Goal: Browse casually: Explore the website without a specific task or goal

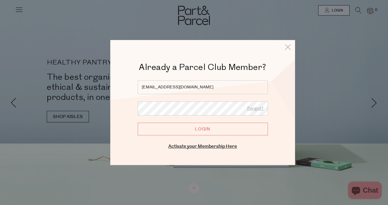
click at [197, 130] on input "Login" at bounding box center [203, 129] width 130 height 13
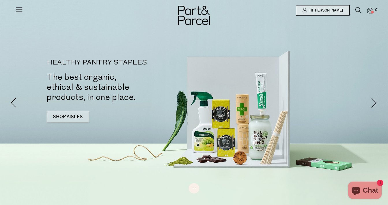
click at [58, 117] on link "SHOP AISLES" at bounding box center [68, 117] width 42 height 12
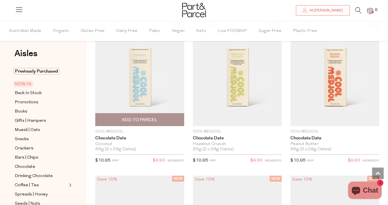
scroll to position [347, 0]
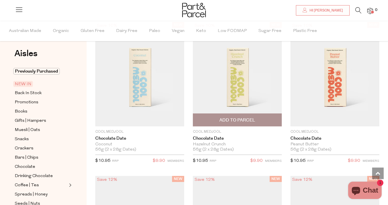
click at [227, 75] on img at bounding box center [237, 74] width 89 height 105
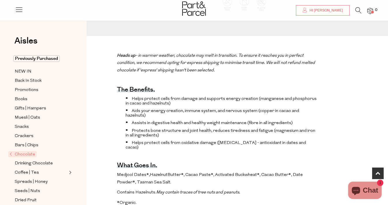
scroll to position [187, 0]
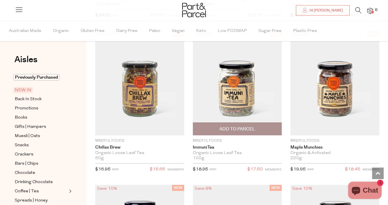
scroll to position [960, 0]
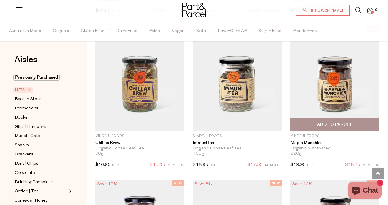
click at [310, 98] on img at bounding box center [334, 78] width 89 height 105
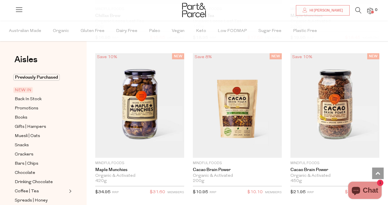
scroll to position [1088, 0]
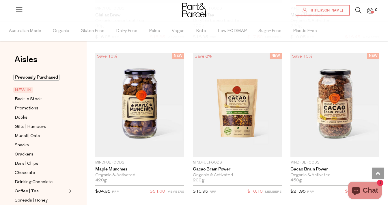
click at [229, 123] on img at bounding box center [237, 105] width 89 height 105
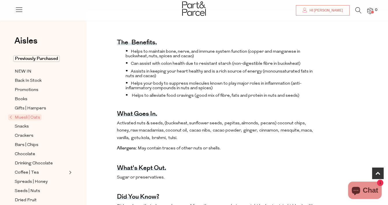
scroll to position [206, 0]
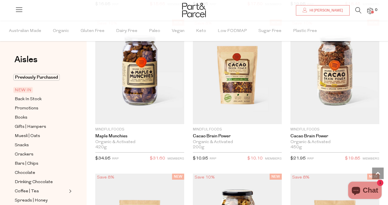
scroll to position [1122, 0]
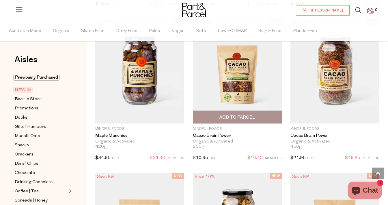
click at [235, 117] on span "Add To Parcel" at bounding box center [237, 118] width 36 height 6
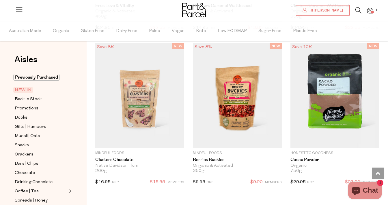
scroll to position [1561, 0]
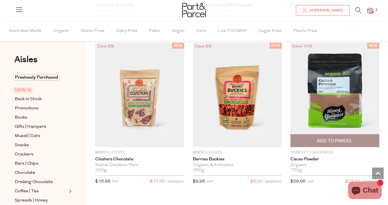
click at [312, 141] on span "Add To Parcel" at bounding box center [334, 141] width 85 height 12
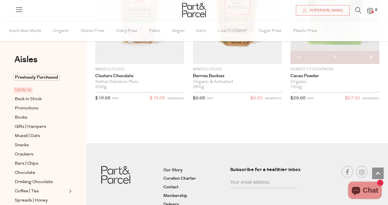
scroll to position [1663, 0]
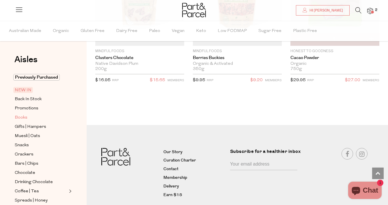
click at [25, 117] on span "Books" at bounding box center [21, 118] width 13 height 7
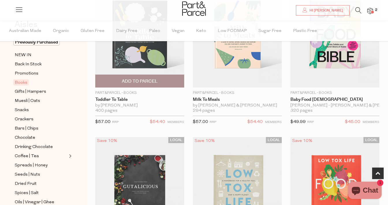
scroll to position [87, 0]
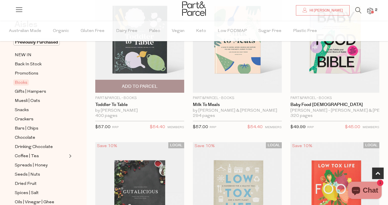
click at [125, 89] on span "Add To Parcel" at bounding box center [140, 87] width 36 height 6
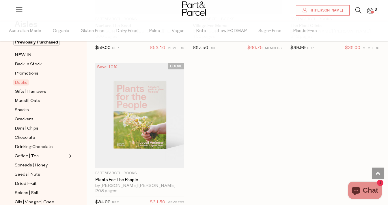
scroll to position [478, 0]
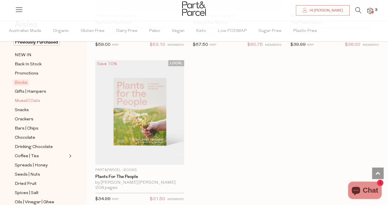
click at [23, 103] on span "Muesli | Oats" at bounding box center [27, 101] width 25 height 7
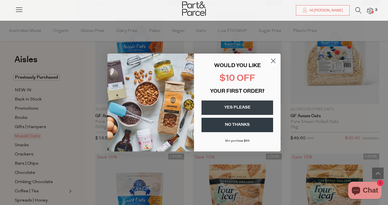
scroll to position [2240, 0]
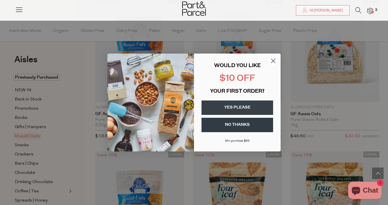
click at [272, 61] on circle "Close dialog" at bounding box center [273, 61] width 10 height 10
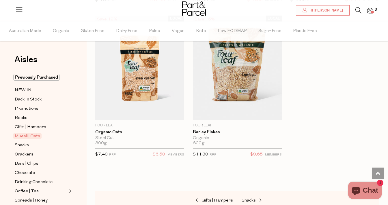
scroll to position [2533, 0]
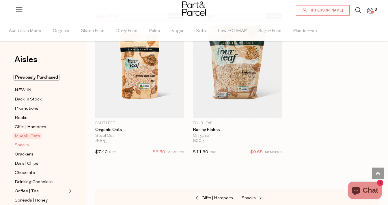
click at [22, 145] on span "Snacks" at bounding box center [22, 145] width 14 height 7
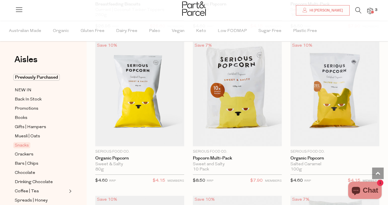
scroll to position [2196, 0]
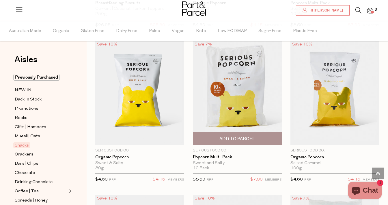
click at [229, 136] on span "Add To Parcel" at bounding box center [237, 139] width 36 height 6
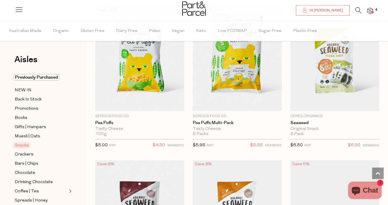
scroll to position [2539, 0]
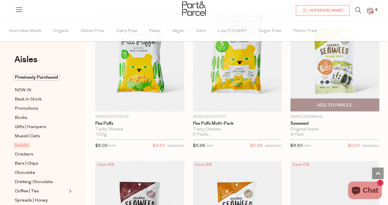
click at [326, 102] on span "Add To Parcel" at bounding box center [335, 105] width 36 height 6
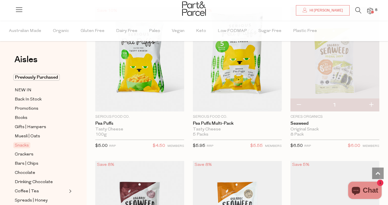
click at [369, 104] on button "button" at bounding box center [371, 105] width 16 height 13
type input "2"
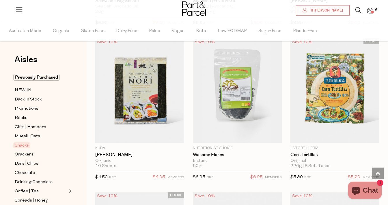
scroll to position [2971, 0]
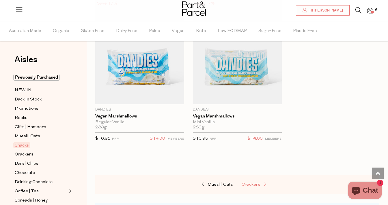
click at [252, 183] on span "Crackers" at bounding box center [250, 185] width 19 height 4
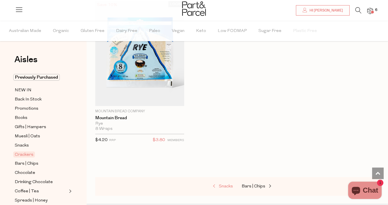
click at [226, 185] on span "Snacks" at bounding box center [226, 187] width 14 height 4
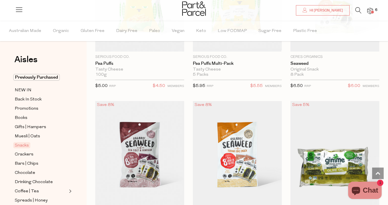
type input "2"
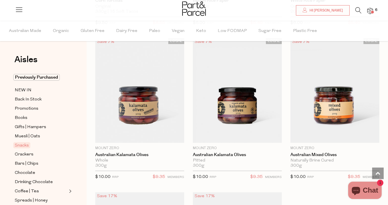
scroll to position [3280, 0]
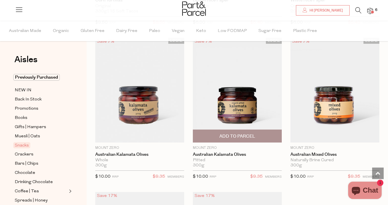
click at [232, 112] on img at bounding box center [237, 90] width 89 height 105
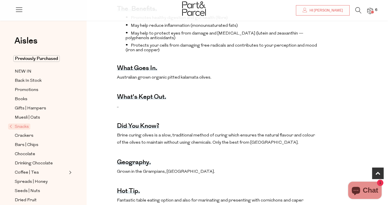
scroll to position [227, 0]
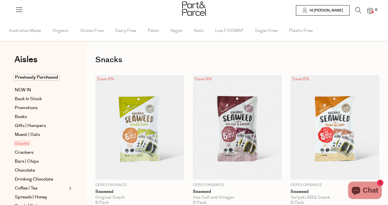
type input "2"
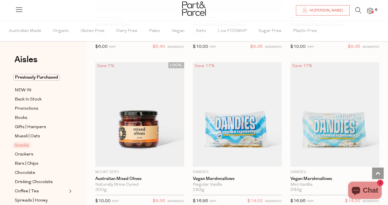
scroll to position [786, 0]
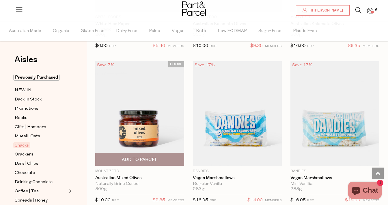
click at [156, 136] on img at bounding box center [139, 113] width 89 height 105
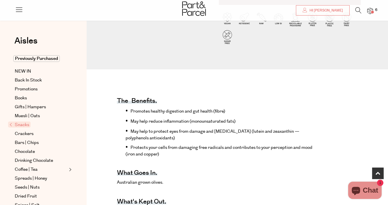
scroll to position [257, 0]
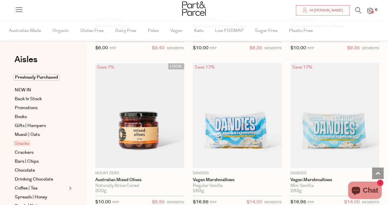
type input "2"
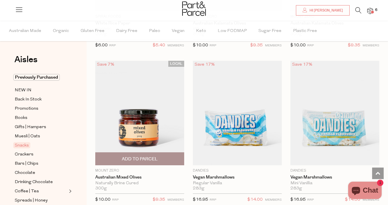
scroll to position [830, 0]
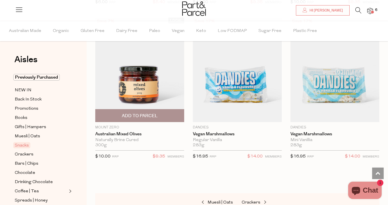
click at [141, 117] on span "Add To Parcel" at bounding box center [140, 116] width 36 height 6
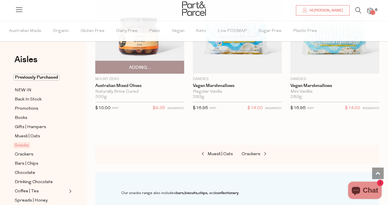
scroll to position [879, 0]
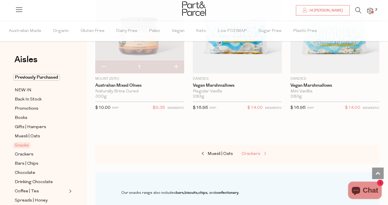
click at [247, 153] on span "Crackers" at bounding box center [250, 154] width 19 height 4
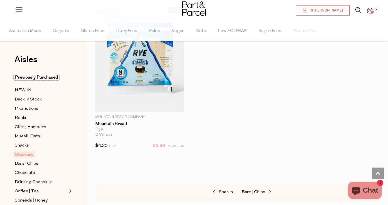
scroll to position [2023, 0]
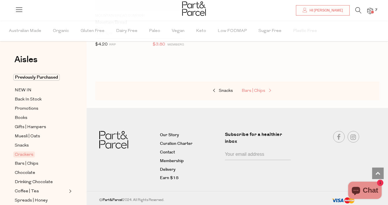
click at [255, 89] on span "Bars | Chips" at bounding box center [253, 91] width 24 height 4
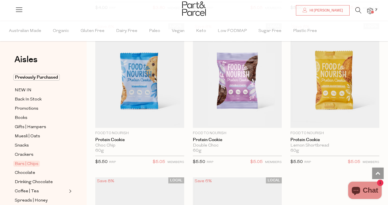
scroll to position [2370, 0]
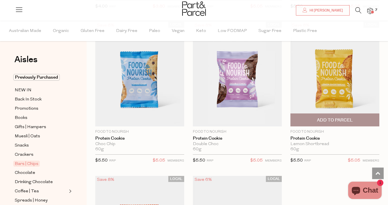
click at [341, 80] on img at bounding box center [334, 74] width 89 height 105
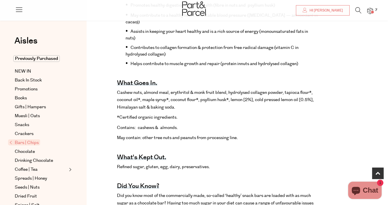
scroll to position [256, 0]
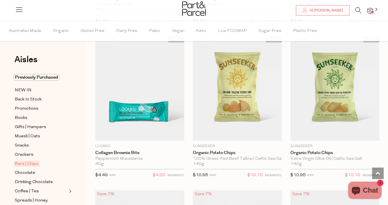
scroll to position [2817, 0]
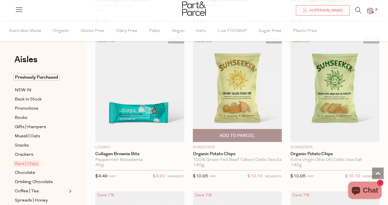
click at [215, 131] on span "Add To Parcel" at bounding box center [236, 136] width 85 height 12
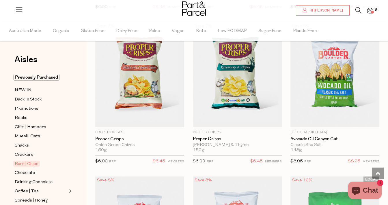
scroll to position [3300, 0]
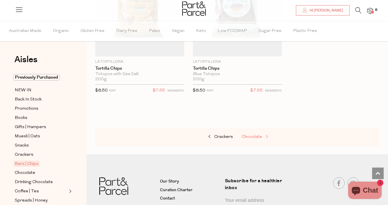
click at [252, 135] on span "Chocolate" at bounding box center [251, 137] width 20 height 4
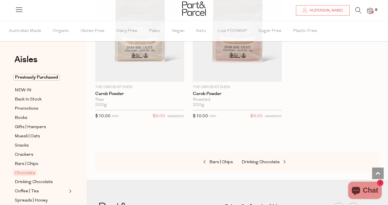
scroll to position [3032, 0]
click at [262, 160] on span "Drinking Chocolate" at bounding box center [260, 162] width 38 height 4
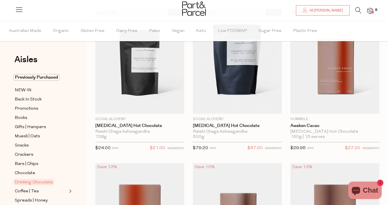
scroll to position [67, 0]
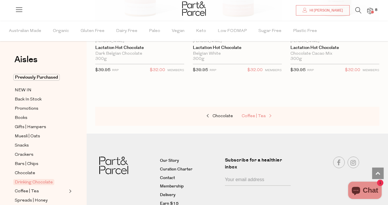
click at [255, 114] on span "Coffee | Tea" at bounding box center [253, 116] width 24 height 4
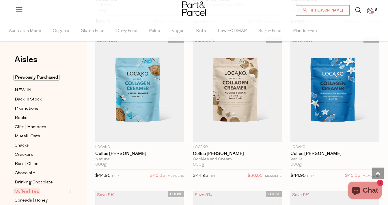
scroll to position [3588, 0]
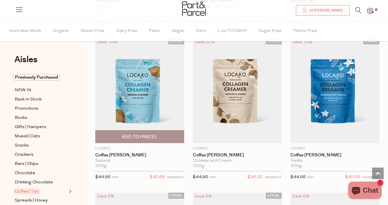
click at [154, 108] on img at bounding box center [139, 90] width 89 height 105
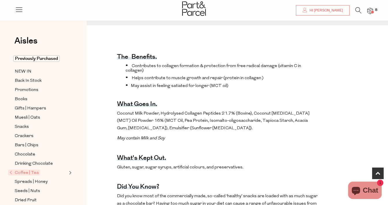
scroll to position [196, 0]
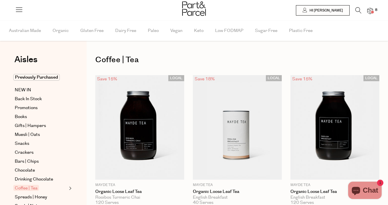
scroll to position [2022, 0]
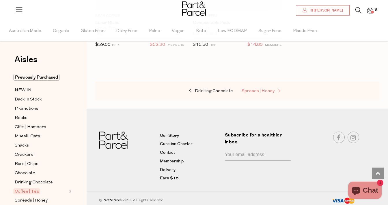
click at [249, 88] on link "Spreads | Honey" at bounding box center [270, 91] width 58 height 7
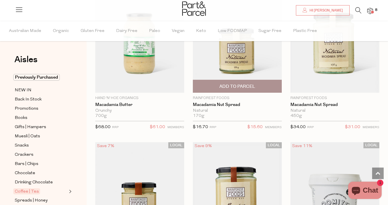
scroll to position [1322, 0]
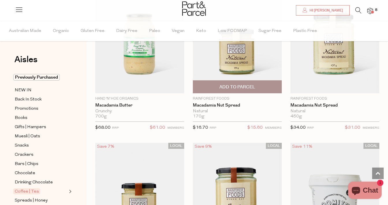
click at [245, 85] on span "Add To Parcel" at bounding box center [237, 87] width 36 height 6
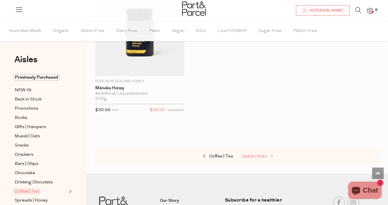
click at [255, 155] on link "Seeds | Nuts" at bounding box center [270, 156] width 58 height 7
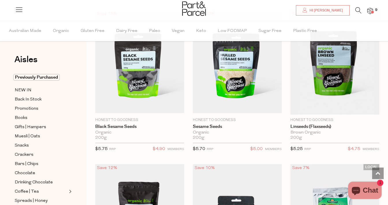
scroll to position [1452, 0]
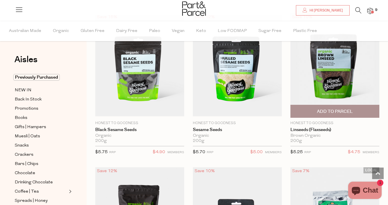
click at [326, 112] on span "Add To Parcel" at bounding box center [335, 112] width 36 height 6
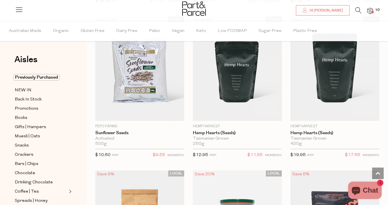
scroll to position [2073, 0]
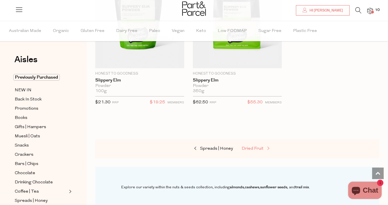
click at [249, 147] on span "Dried Fruit" at bounding box center [252, 149] width 22 height 4
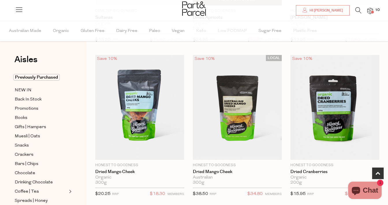
scroll to position [175, 0]
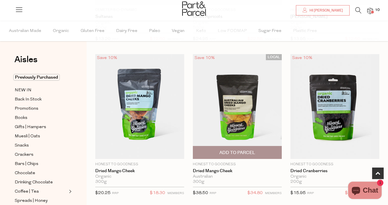
click at [237, 147] on span "Add To Parcel" at bounding box center [236, 153] width 85 height 12
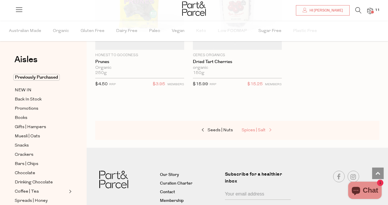
click at [252, 132] on span "Spices | Salt" at bounding box center [253, 130] width 24 height 4
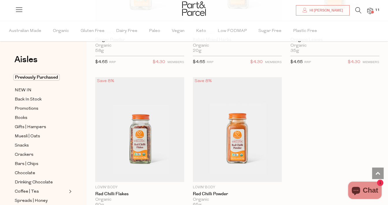
scroll to position [2475, 0]
